Goal: Task Accomplishment & Management: Use online tool/utility

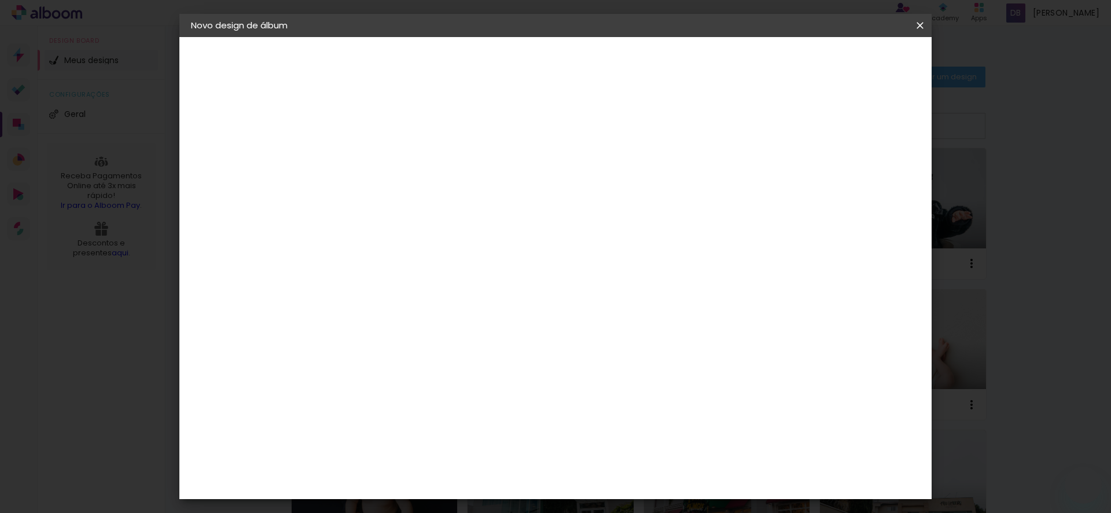
click at [918, 25] on iron-icon at bounding box center [920, 26] width 14 height 12
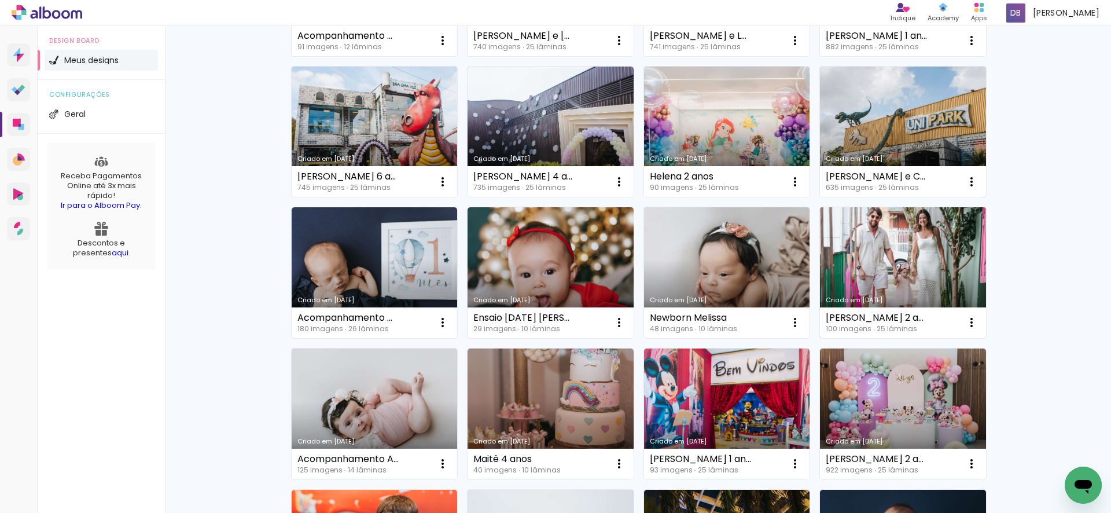
scroll to position [2, 0]
